Goal: Task Accomplishment & Management: Use online tool/utility

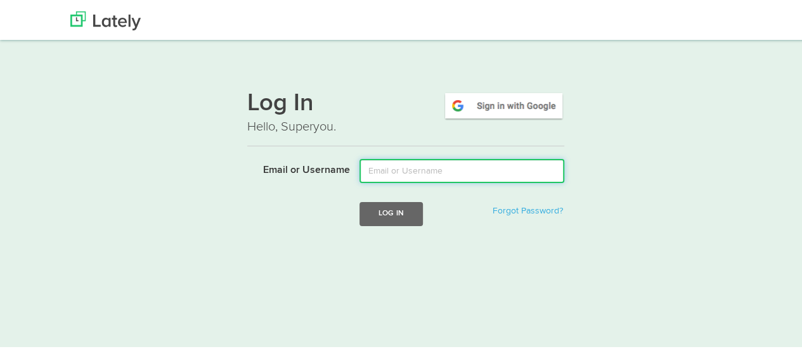
click at [396, 173] on input "Email or Username" at bounding box center [461, 169] width 205 height 24
type input "[EMAIL_ADDRESS][DOMAIN_NAME]"
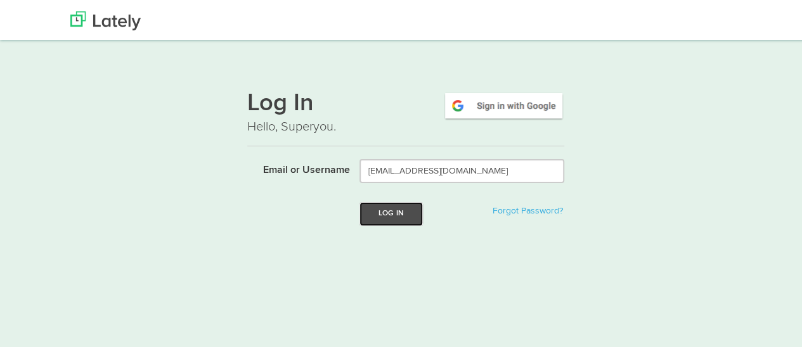
click at [397, 215] on button "Log In" at bounding box center [390, 211] width 63 height 23
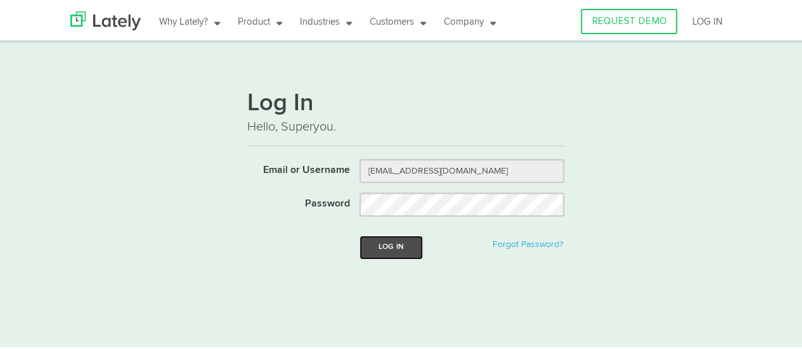
click at [393, 244] on button "Log In" at bounding box center [390, 245] width 63 height 23
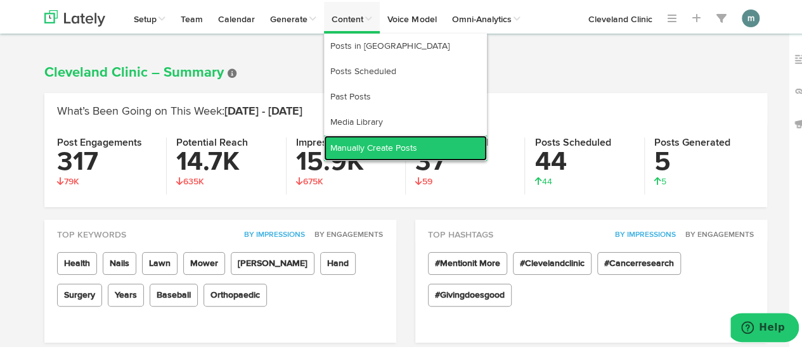
click at [387, 146] on link "Manually Create Posts" at bounding box center [405, 146] width 163 height 25
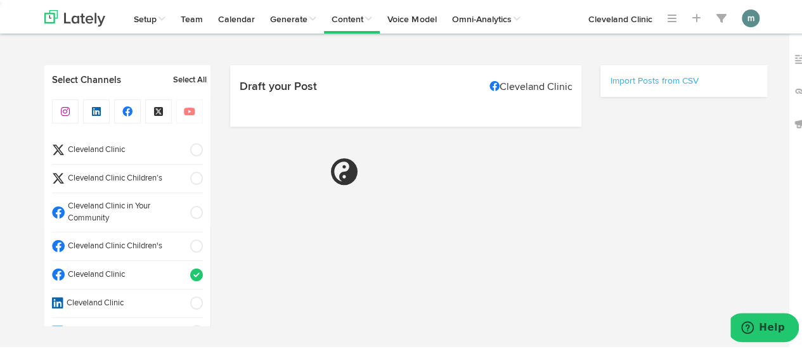
select select "10"
select select "41"
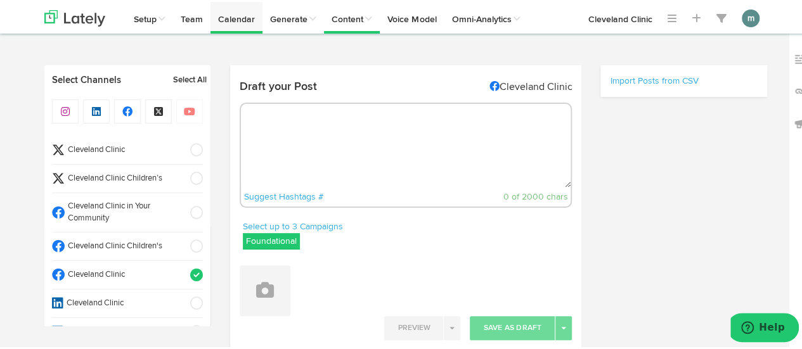
select select "11"
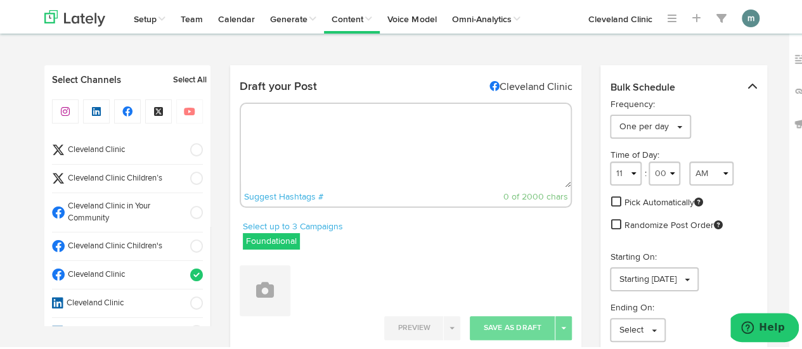
click at [296, 124] on textarea at bounding box center [406, 144] width 330 height 84
paste textarea "A meat allergy known as alpha-gal syndrome (AGS) is typically triggered by a ti…"
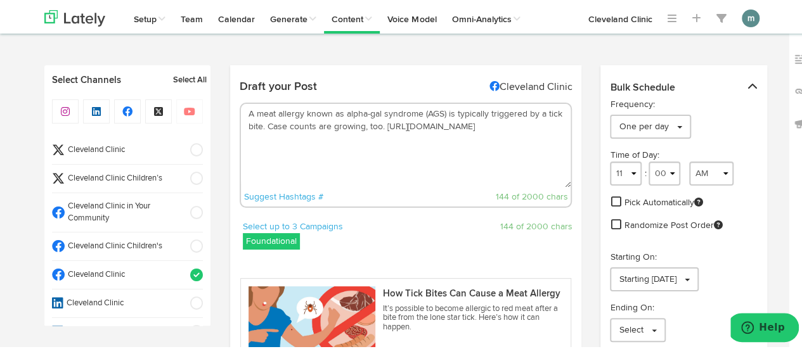
scroll to position [254, 0]
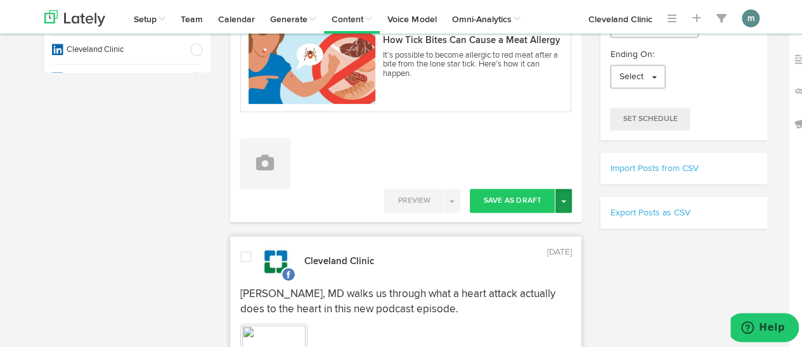
type textarea "A meat allergy known as alpha-gal syndrome (AGS) is typically triggered by a ti…"
click at [557, 202] on button "Toggle Dropdown" at bounding box center [563, 199] width 16 height 24
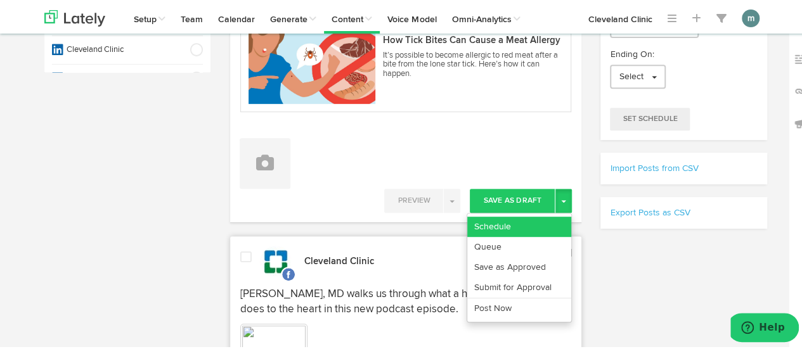
click at [545, 224] on link "Schedule" at bounding box center [519, 225] width 104 height 20
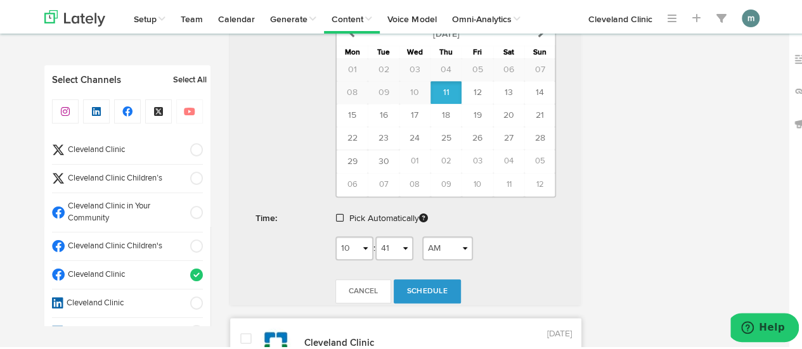
scroll to position [634, 0]
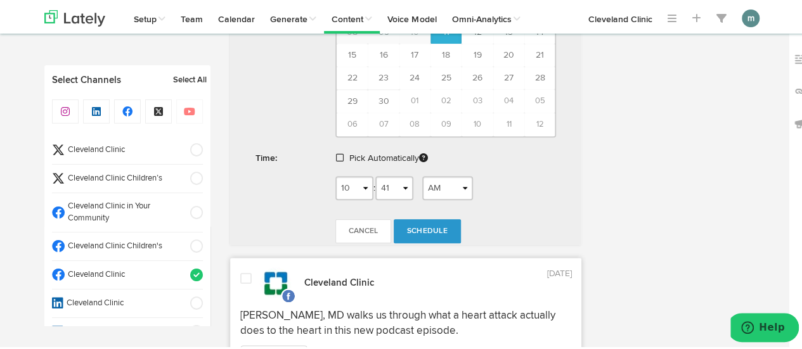
click at [336, 152] on span at bounding box center [340, 156] width 8 height 9
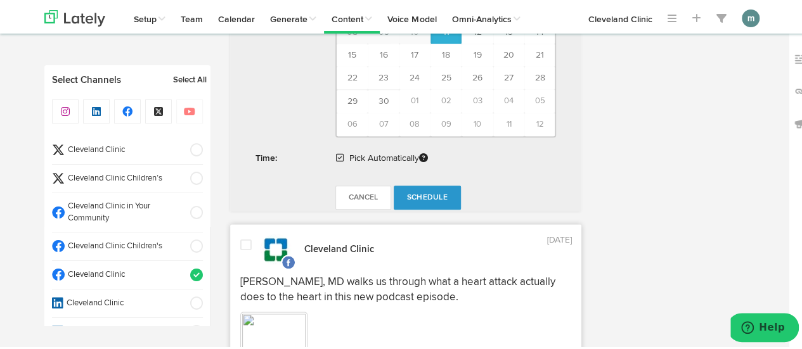
click at [433, 192] on span "Schedule" at bounding box center [427, 196] width 41 height 8
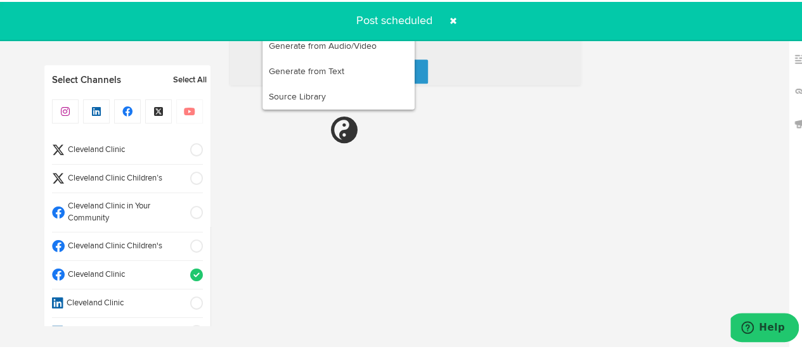
radio input "true"
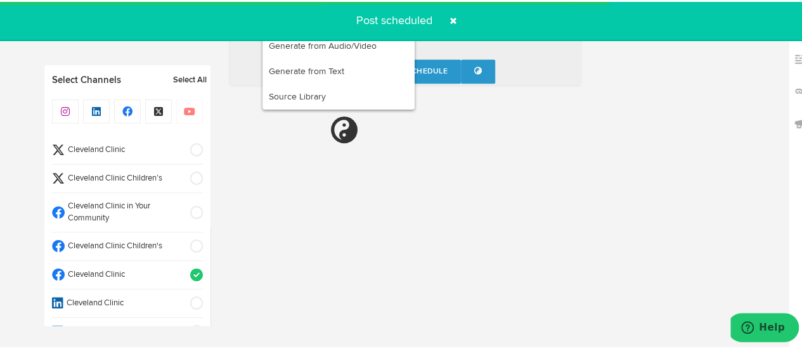
select select "11"
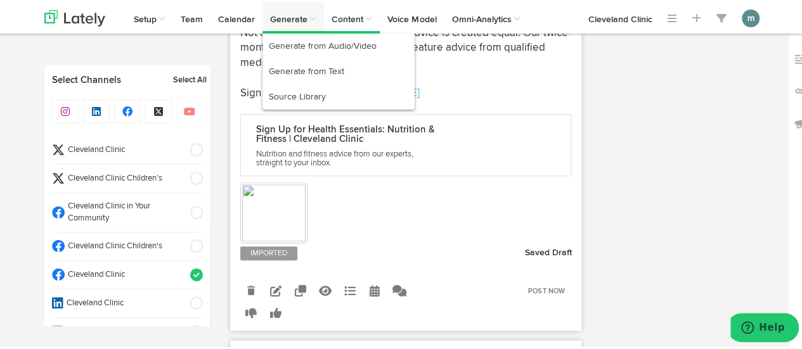
scroll to position [760, 0]
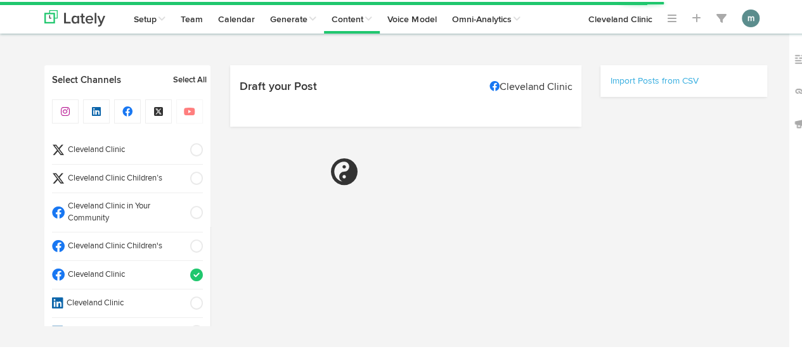
scroll to position [524, 0]
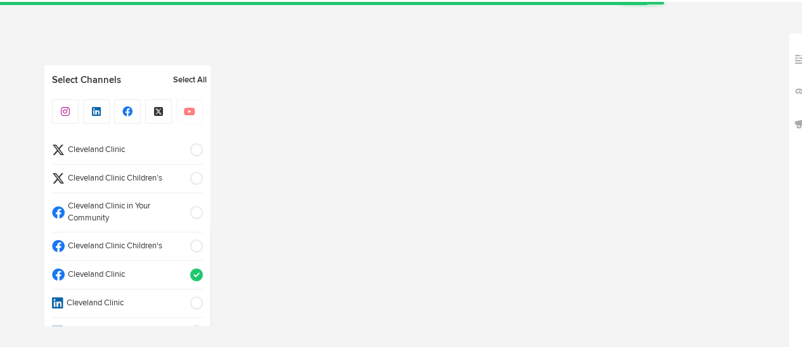
select select "10"
select select "41"
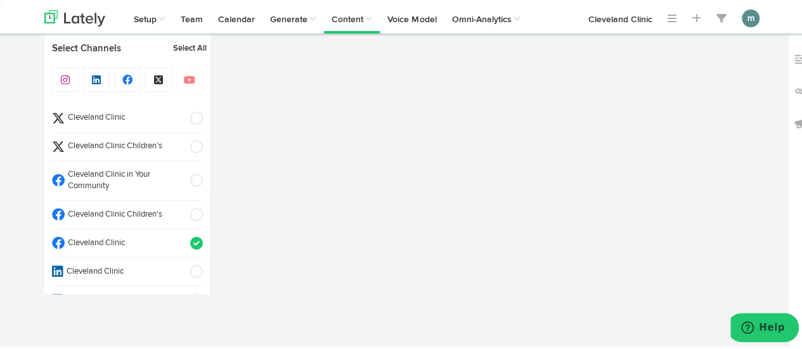
select select "11"
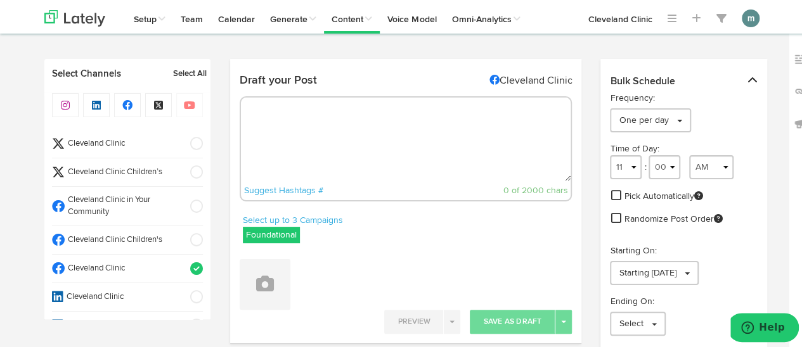
scroll to position [0, 0]
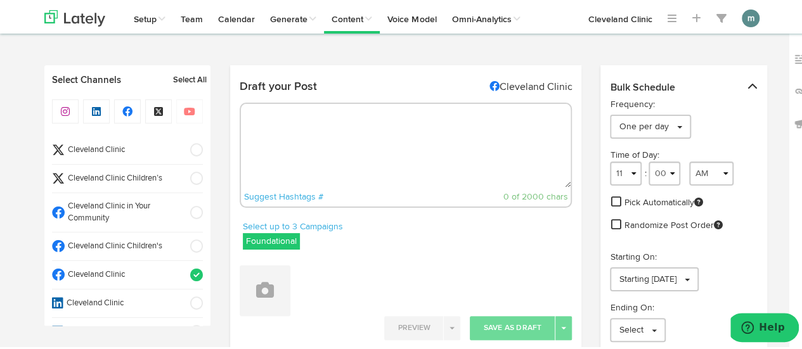
click at [303, 154] on textarea at bounding box center [406, 144] width 330 height 84
paste textarea "Ever heard the term ‘skinny fat’? It refers to having a normal weight on the ou…"
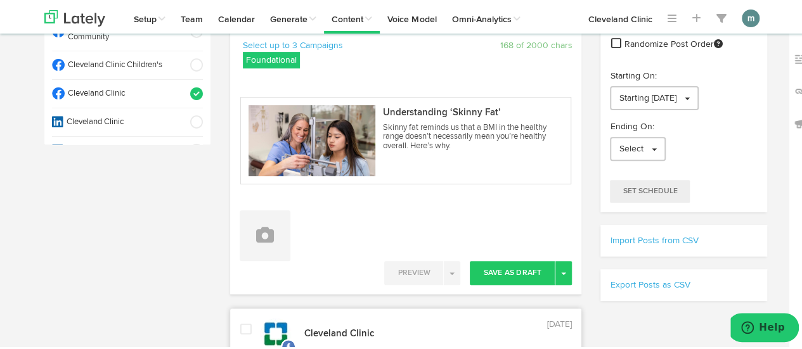
scroll to position [190, 0]
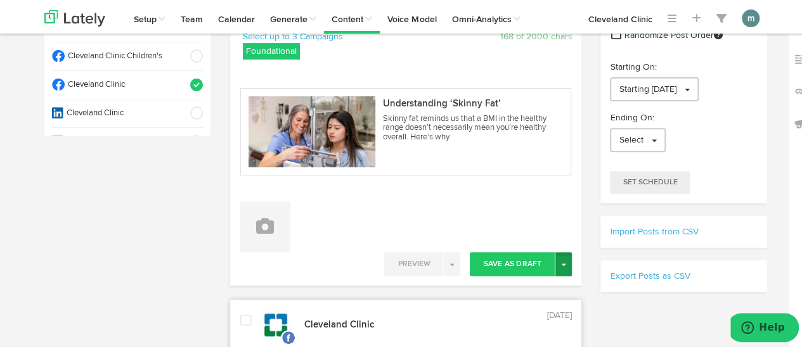
type textarea "Ever heard the term ‘skinny fat’? It refers to having a normal weight on the ou…"
click at [564, 264] on button "Toggle Dropdown" at bounding box center [563, 262] width 16 height 24
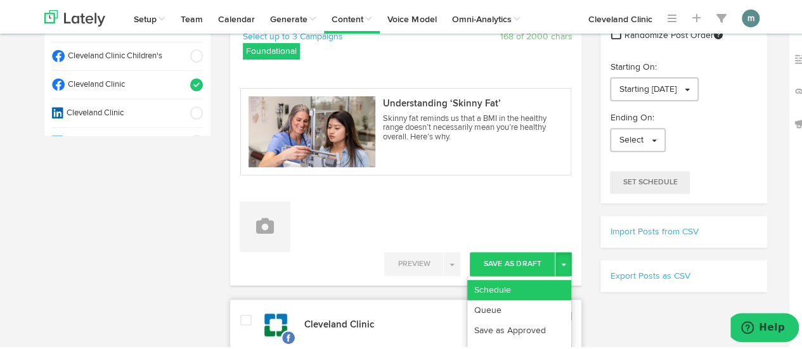
click at [539, 286] on link "Schedule" at bounding box center [519, 288] width 104 height 20
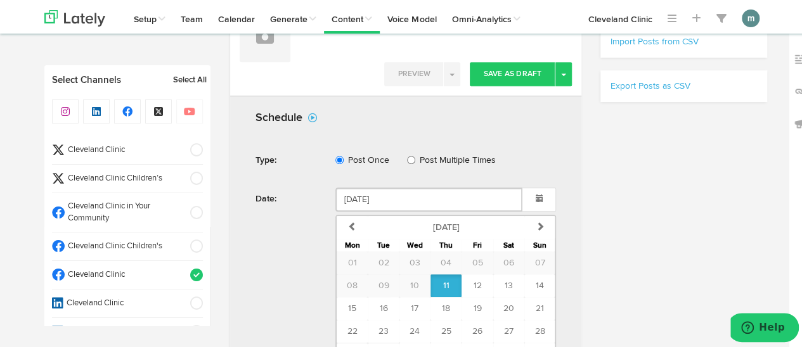
scroll to position [507, 0]
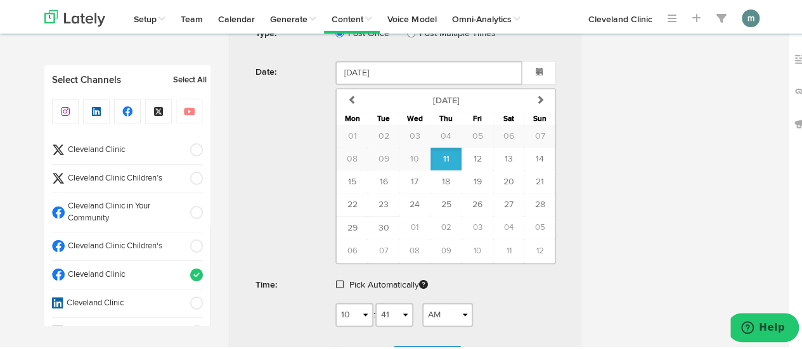
click at [336, 280] on span at bounding box center [340, 282] width 8 height 9
click at [430, 319] on span "Schedule" at bounding box center [427, 323] width 41 height 8
radio input "true"
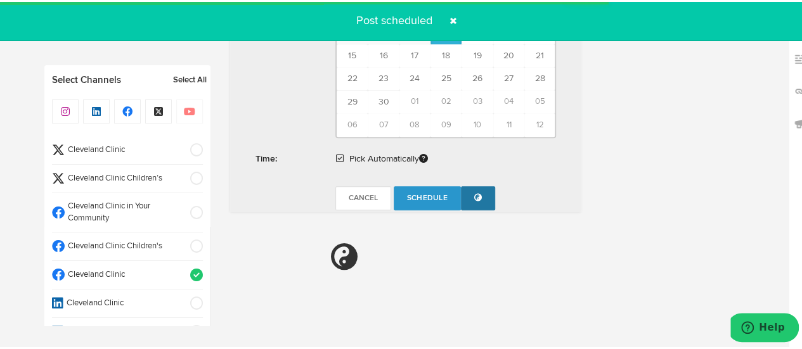
scroll to position [760, 0]
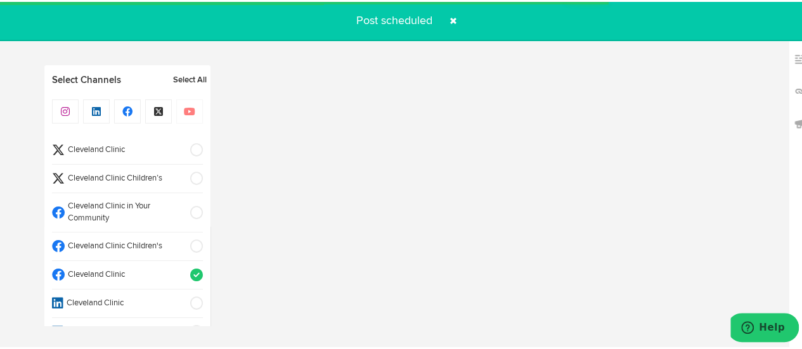
select select "11"
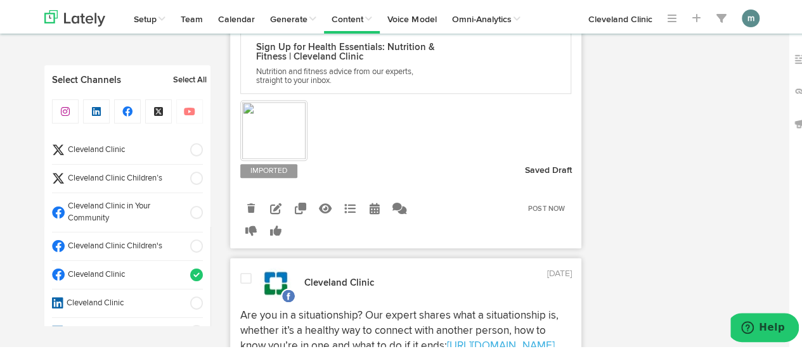
scroll to position [697, 0]
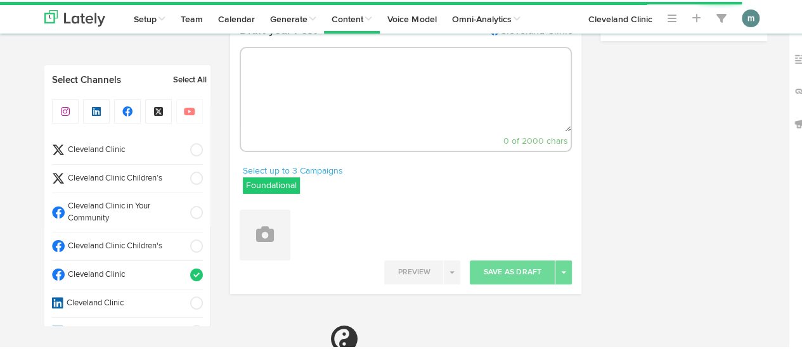
select select "10"
select select "42"
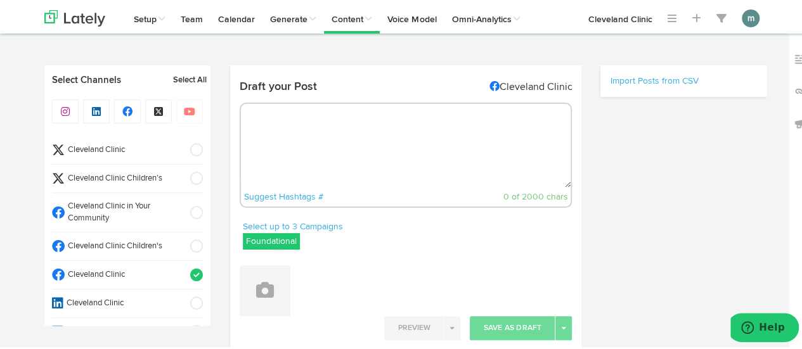
click at [326, 145] on textarea at bounding box center [406, 144] width 330 height 84
select select "11"
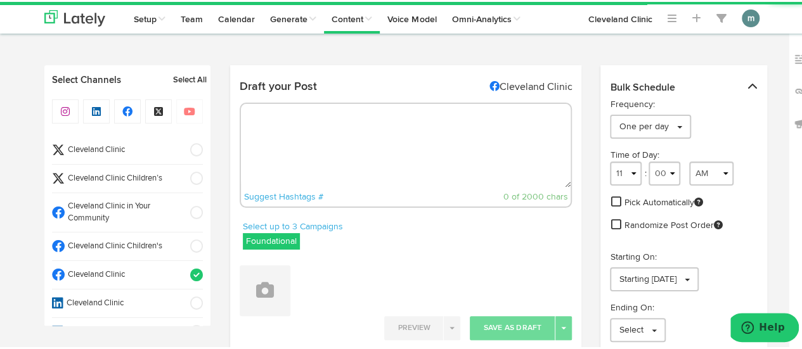
paste textarea "Sugar doesn’t directly cause cancer. At least not in the way that smoking or su…"
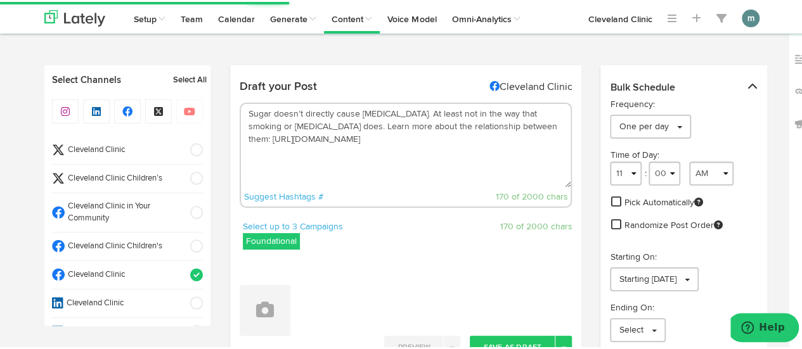
click at [306, 124] on textarea "Sugar doesn’t directly cause cancer. At least not in the way that smoking or su…" at bounding box center [406, 144] width 330 height 84
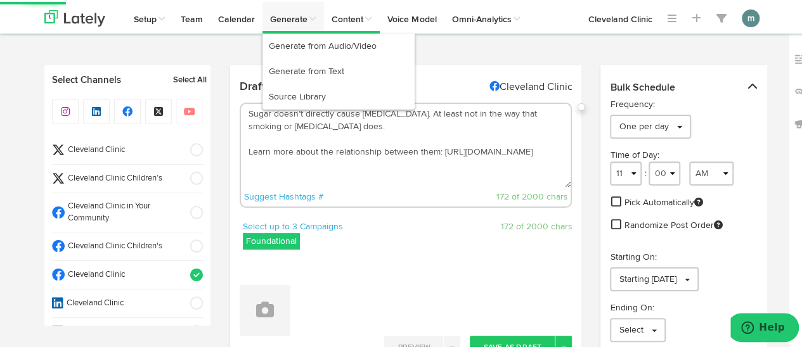
type textarea "Sugar doesn’t directly cause cancer. At least not in the way that smoking or su…"
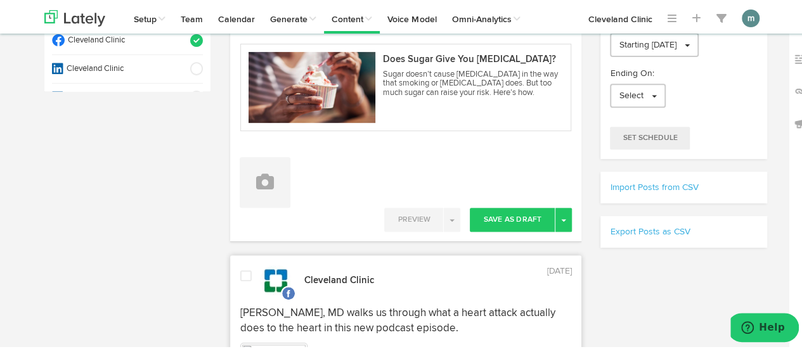
scroll to position [254, 0]
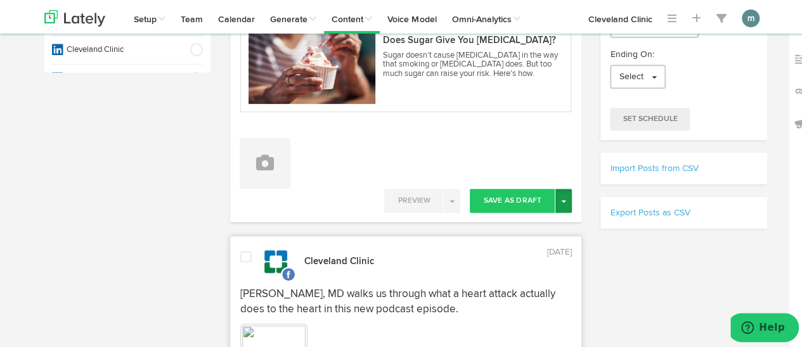
click at [560, 202] on button "Toggle Dropdown" at bounding box center [563, 199] width 16 height 24
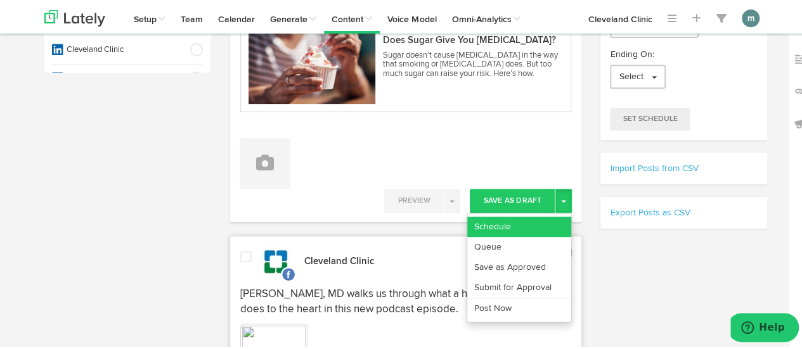
click at [542, 220] on link "Schedule" at bounding box center [519, 225] width 104 height 20
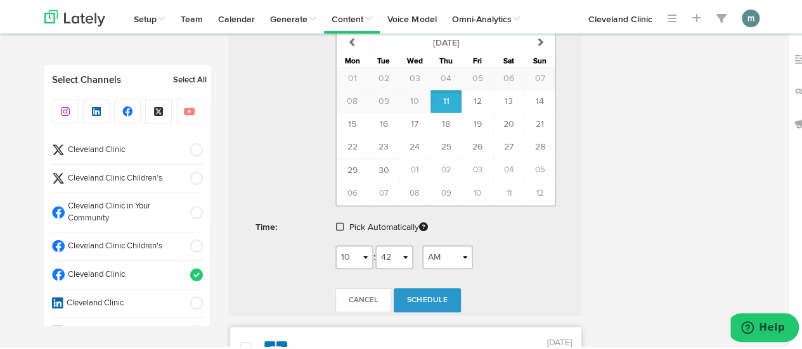
scroll to position [571, 0]
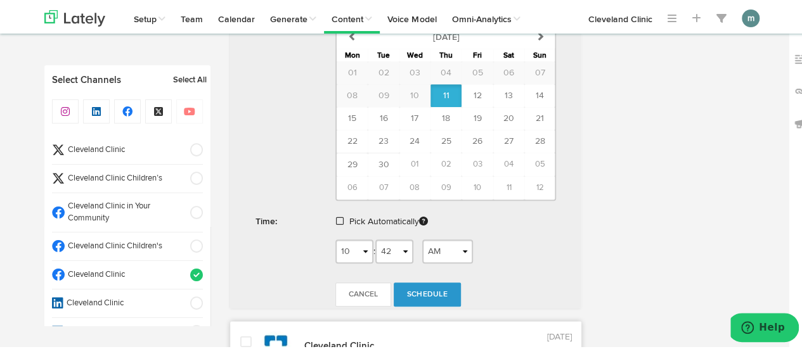
click at [337, 217] on span at bounding box center [340, 219] width 8 height 9
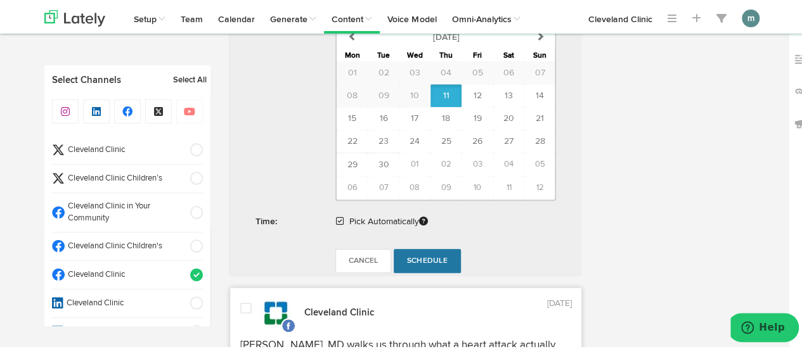
click at [427, 256] on span "Schedule" at bounding box center [427, 260] width 41 height 8
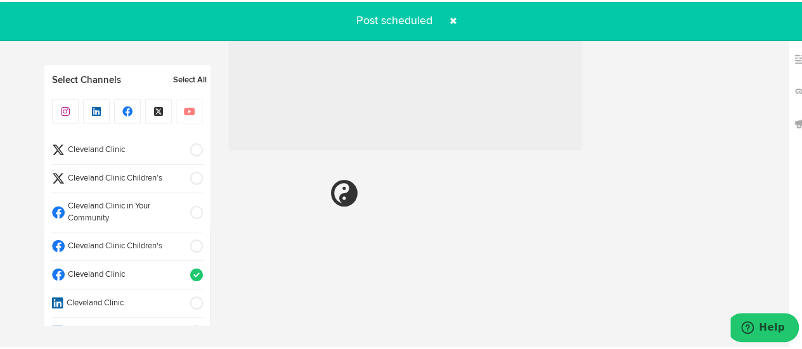
radio input "true"
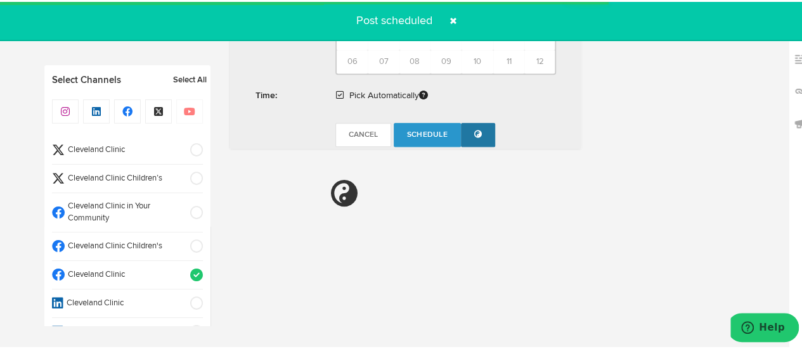
select select "11"
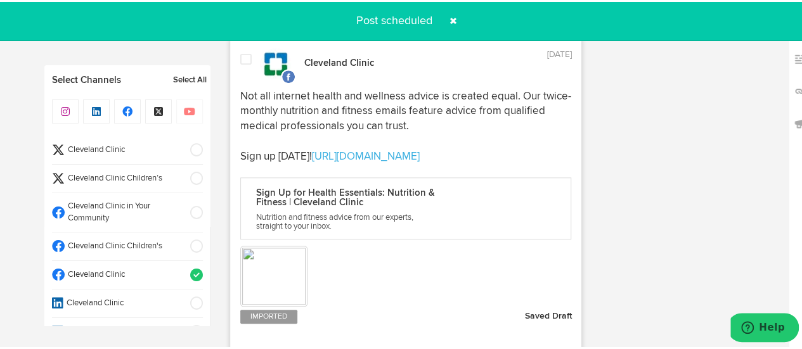
scroll to position [760, 0]
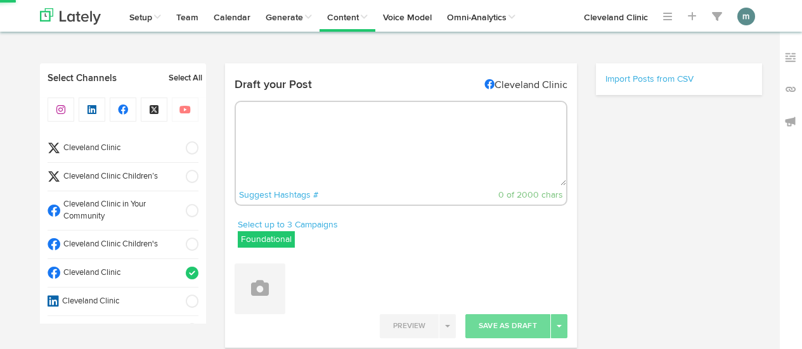
select select "10"
select select "43"
select select "11"
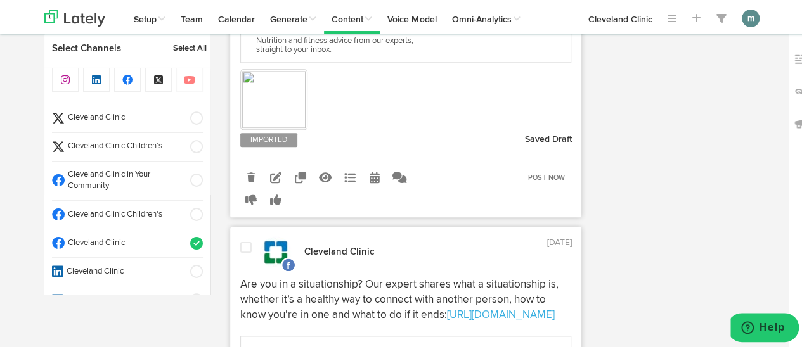
click at [110, 115] on span "Cleveland Clinic" at bounding box center [123, 116] width 117 height 12
click at [146, 242] on span "Cleveland Clinic" at bounding box center [123, 242] width 117 height 12
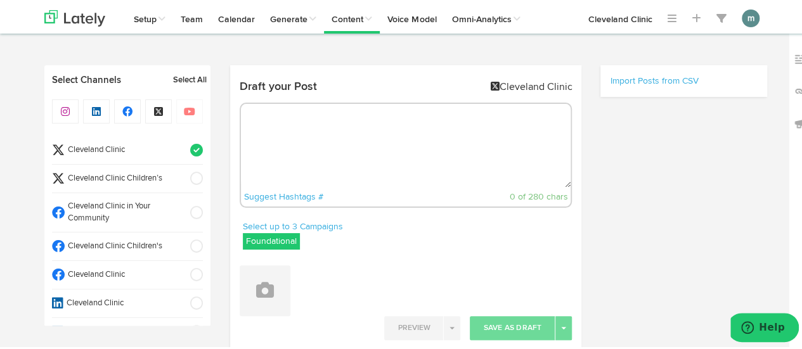
click at [372, 153] on textarea at bounding box center [406, 144] width 330 height 84
paste textarea "Sugar doesn’t directly cause cancer. At least not in the way that smoking or su…"
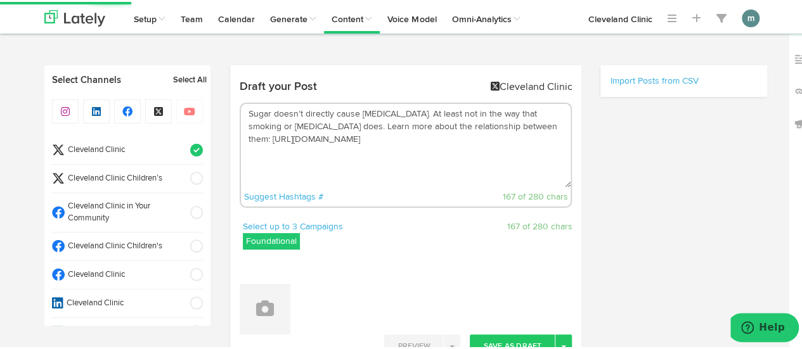
click at [307, 123] on textarea "Sugar doesn’t directly cause cancer. At least not in the way that smoking or su…" at bounding box center [406, 144] width 330 height 84
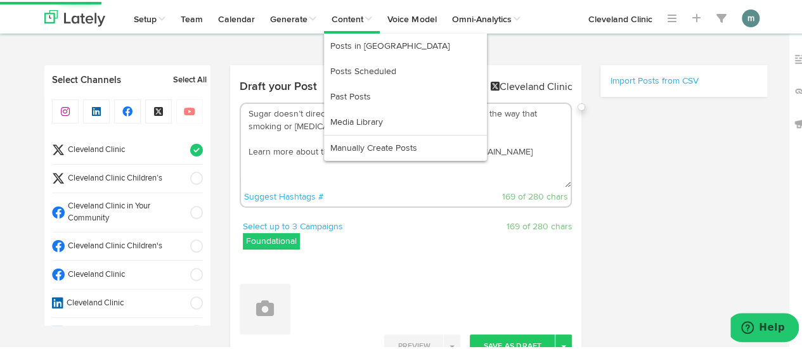
type textarea "Sugar doesn’t directly cause cancer. At least not in the way that smoking or su…"
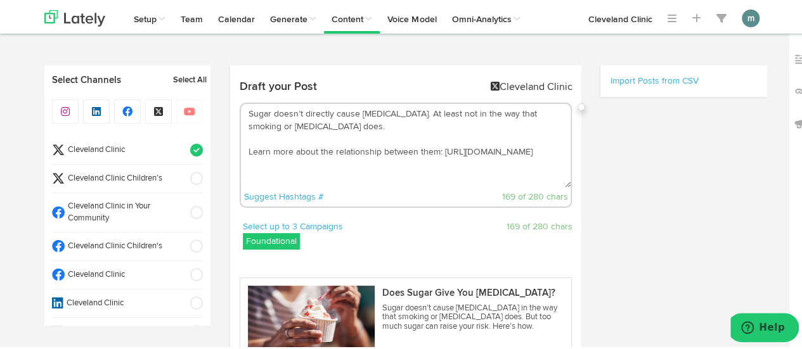
scroll to position [190, 0]
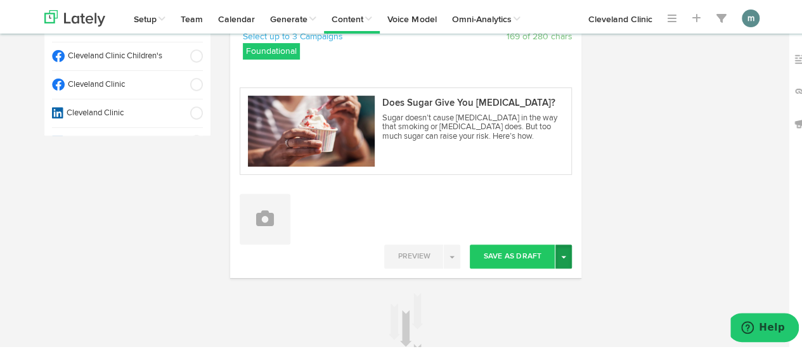
click at [561, 254] on span "button" at bounding box center [563, 255] width 5 height 3
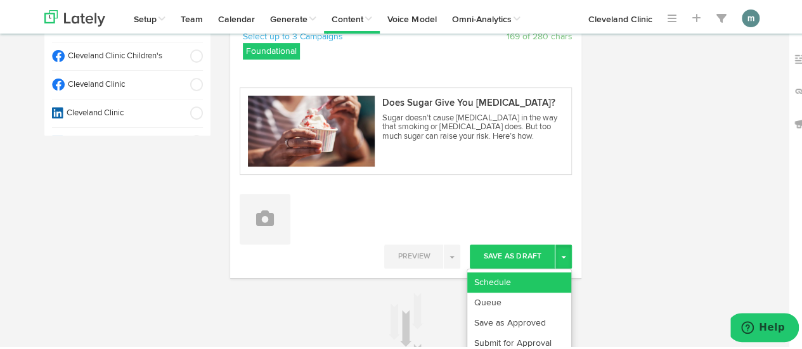
click at [540, 276] on link "Schedule" at bounding box center [519, 281] width 104 height 20
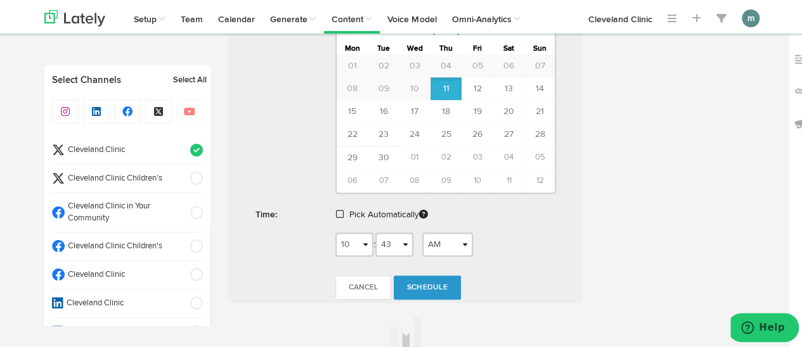
scroll to position [571, 0]
click at [337, 211] on span at bounding box center [340, 211] width 8 height 9
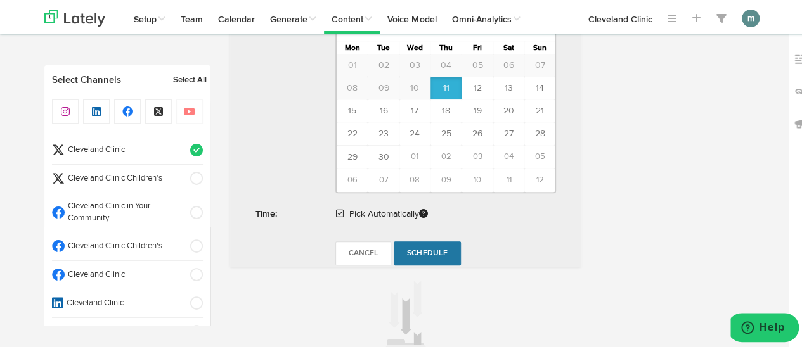
click at [437, 248] on span "Schedule" at bounding box center [427, 252] width 41 height 8
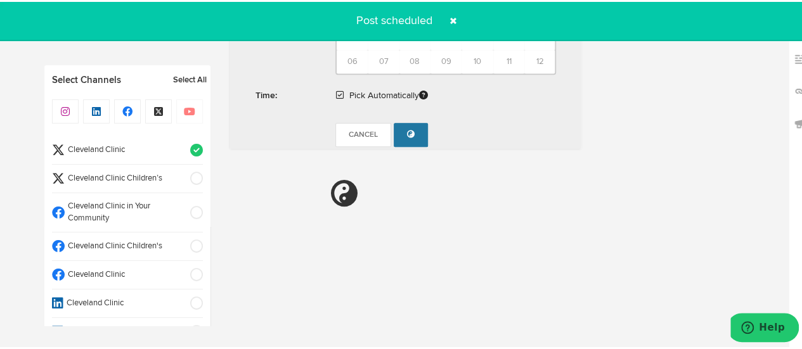
radio input "true"
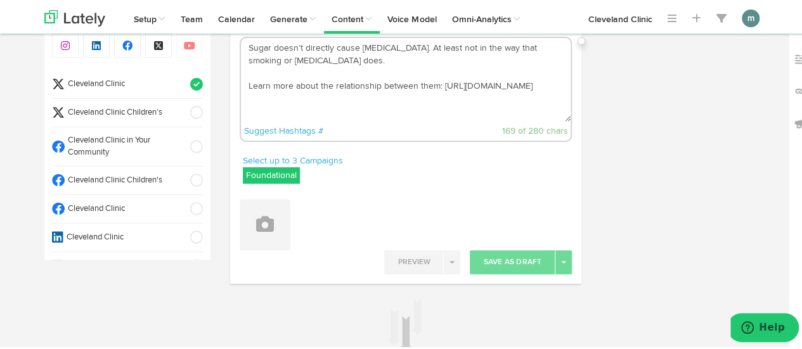
scroll to position [60, 0]
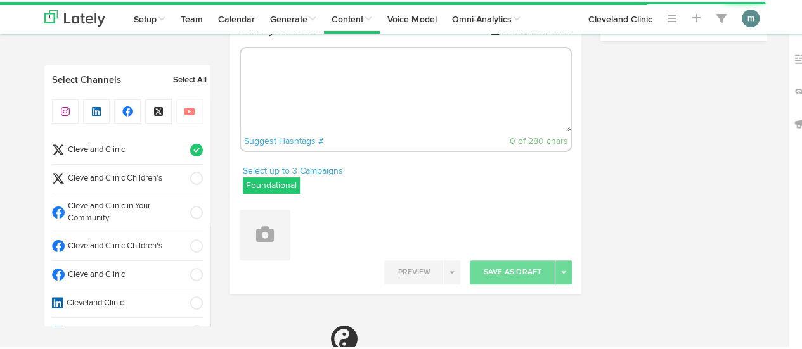
select select "10"
select select "43"
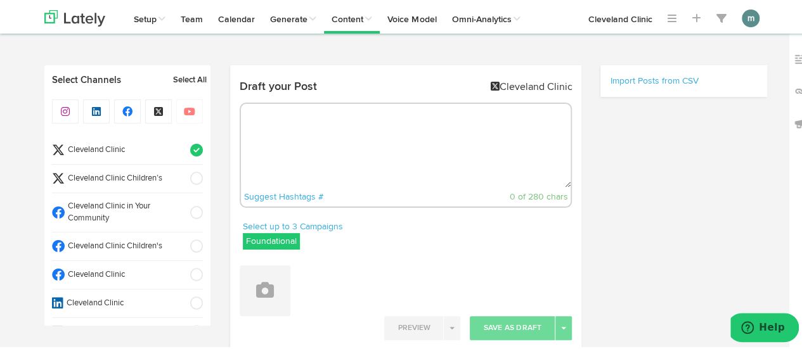
click at [385, 155] on textarea at bounding box center [406, 144] width 330 height 84
paste textarea "A meat allergy known as alpha-gal syndrome (AGS) is typically triggered by a ti…"
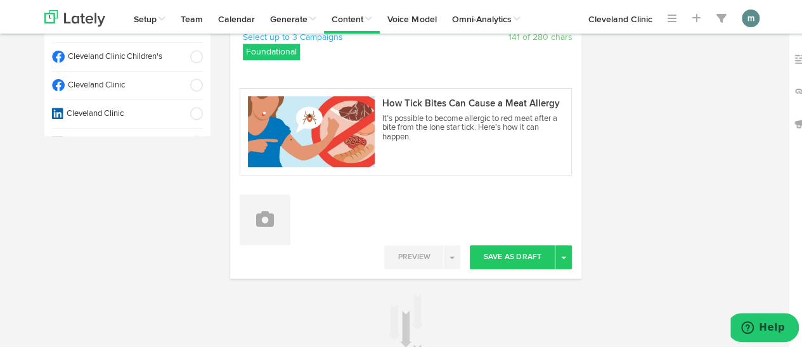
scroll to position [190, 0]
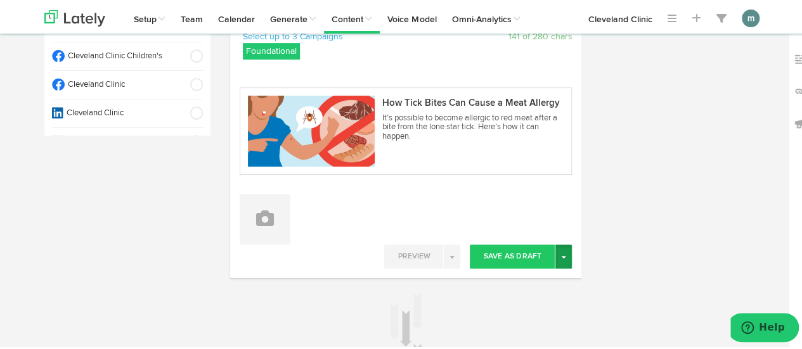
type textarea "A meat allergy known as alpha-gal syndrome (AGS) is typically triggered by a ti…"
click at [561, 254] on span "button" at bounding box center [563, 255] width 5 height 3
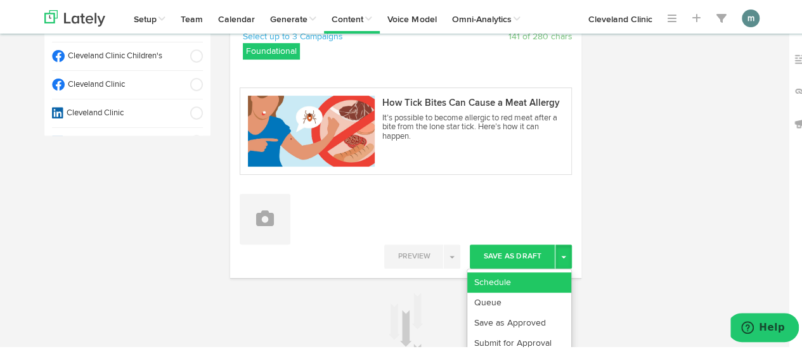
click at [544, 272] on link "Schedule" at bounding box center [519, 281] width 104 height 20
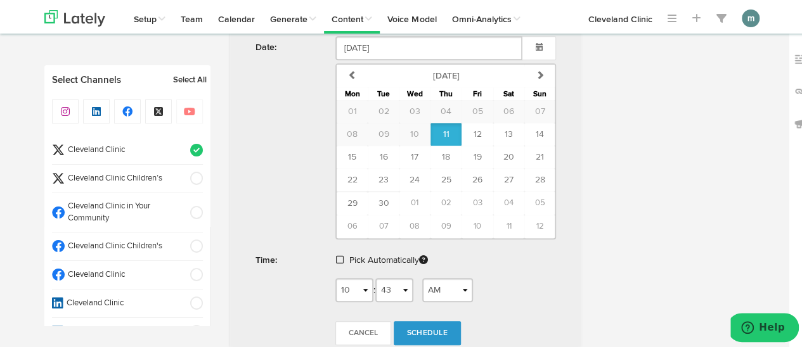
scroll to position [571, 0]
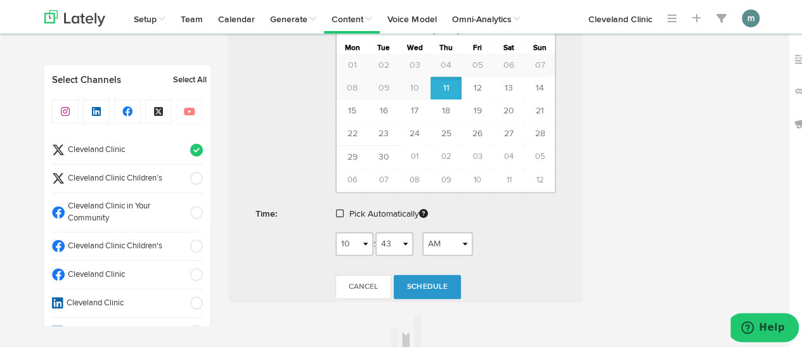
click at [336, 207] on span at bounding box center [340, 211] width 8 height 9
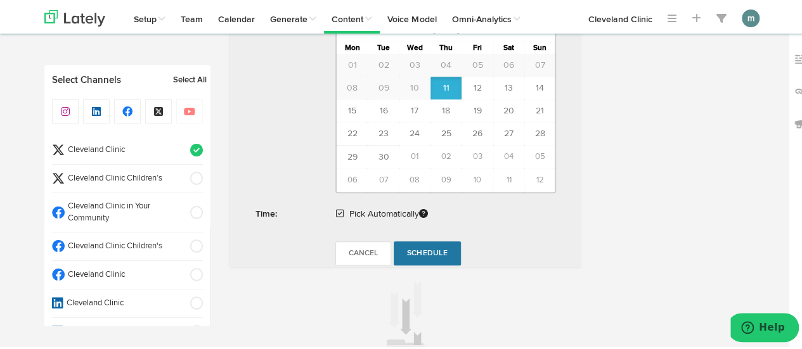
click at [434, 249] on span "Schedule" at bounding box center [427, 252] width 41 height 8
radio input "true"
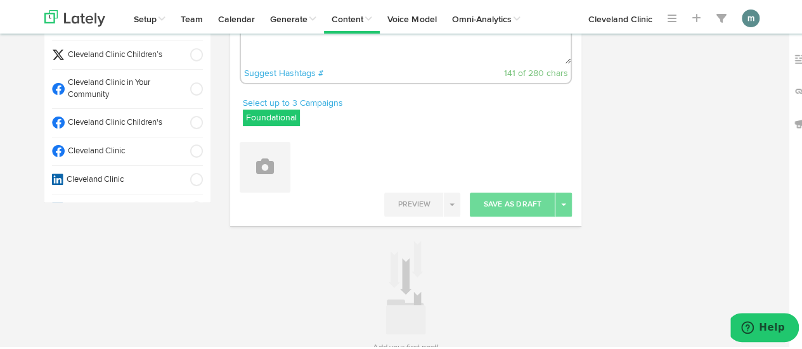
scroll to position [0, 0]
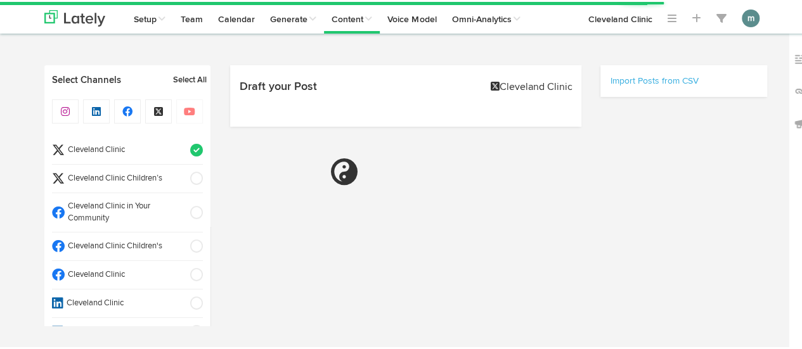
select select "10"
select select "44"
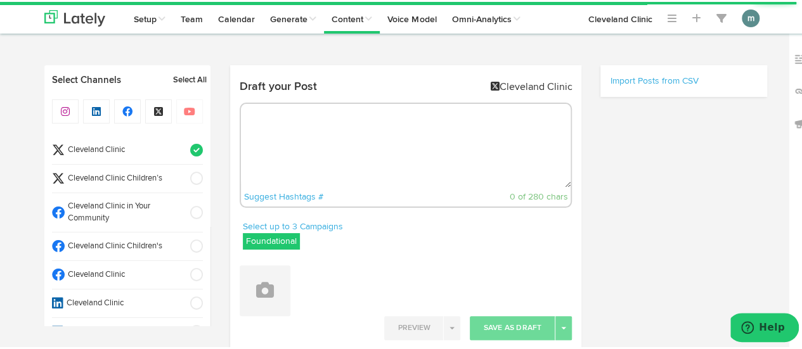
click at [369, 155] on textarea at bounding box center [406, 144] width 330 height 84
paste textarea "To pee or not to pee: That is the question. Our [MEDICAL_DATA] provides a stead…"
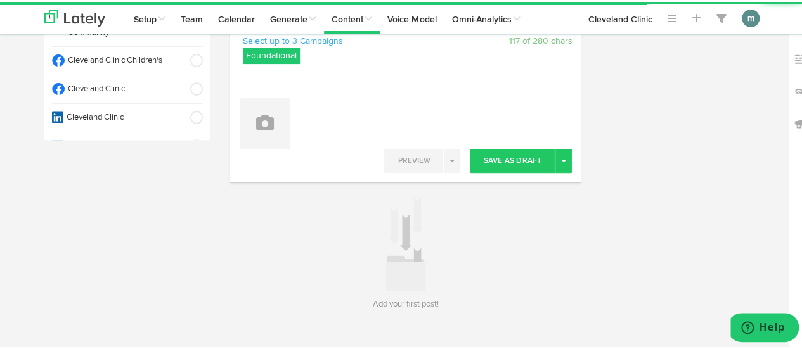
scroll to position [190, 0]
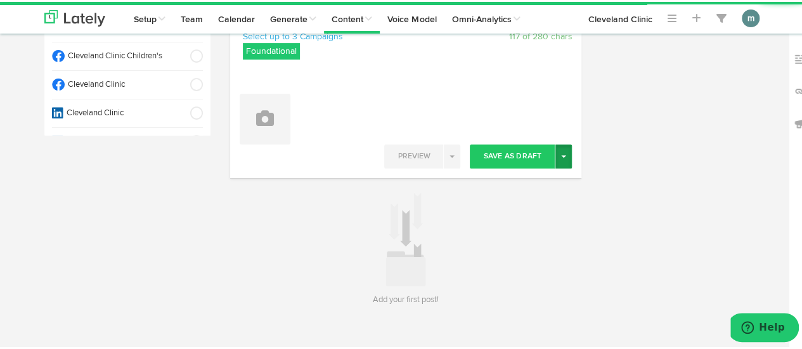
type textarea "To pee or not to pee: That is the question. Our [MEDICAL_DATA] provides a stead…"
click at [565, 159] on button "Toggle Dropdown" at bounding box center [563, 155] width 16 height 24
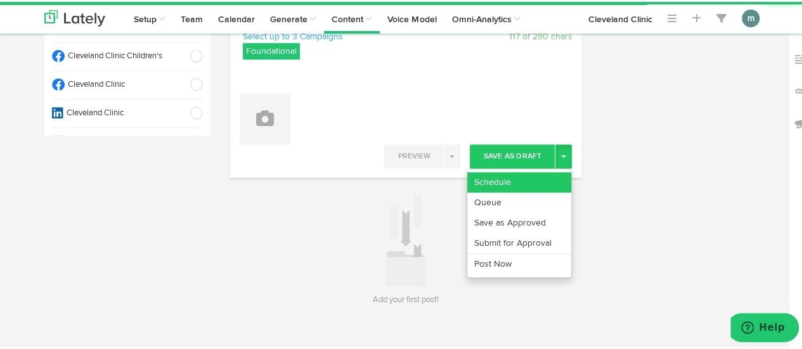
click at [548, 179] on link "Schedule" at bounding box center [519, 181] width 104 height 20
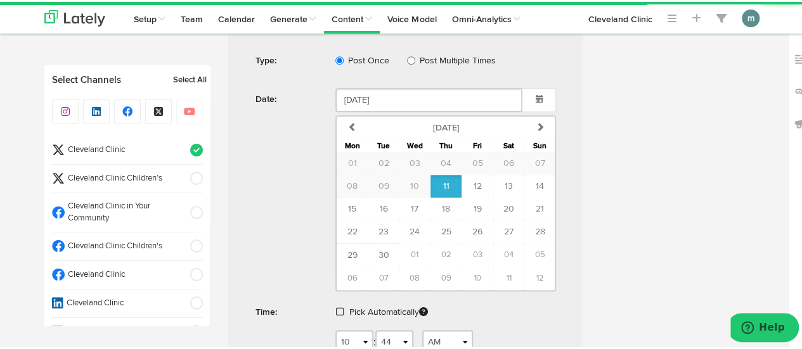
scroll to position [491, 0]
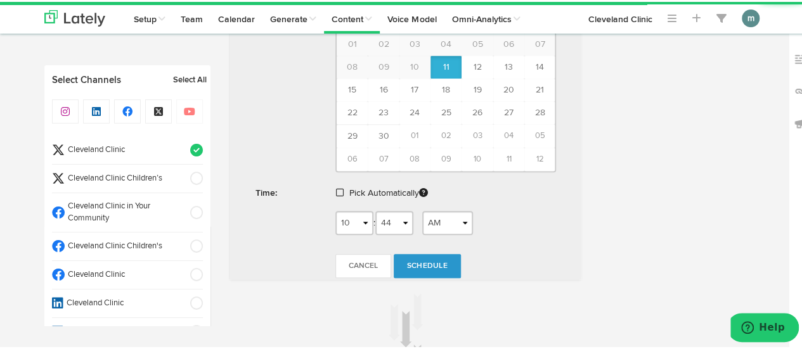
click at [338, 188] on span at bounding box center [340, 190] width 8 height 9
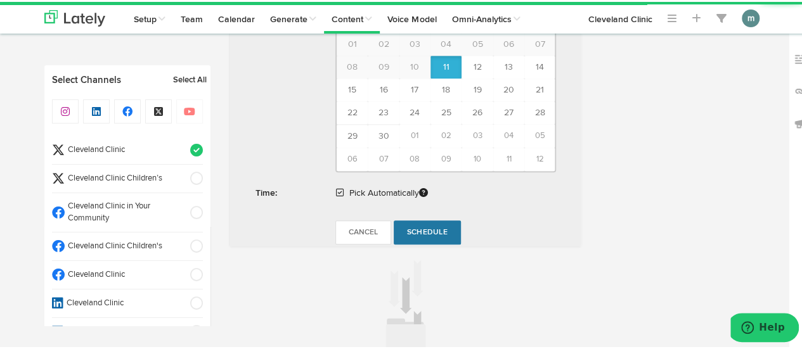
click at [440, 228] on span "Schedule" at bounding box center [427, 231] width 41 height 8
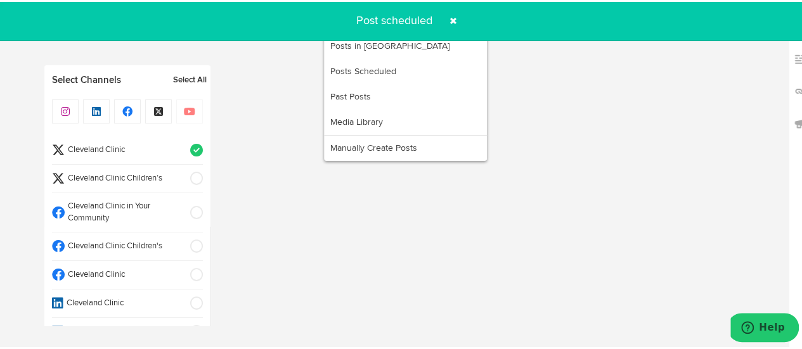
radio input "true"
